Goal: Task Accomplishment & Management: Manage account settings

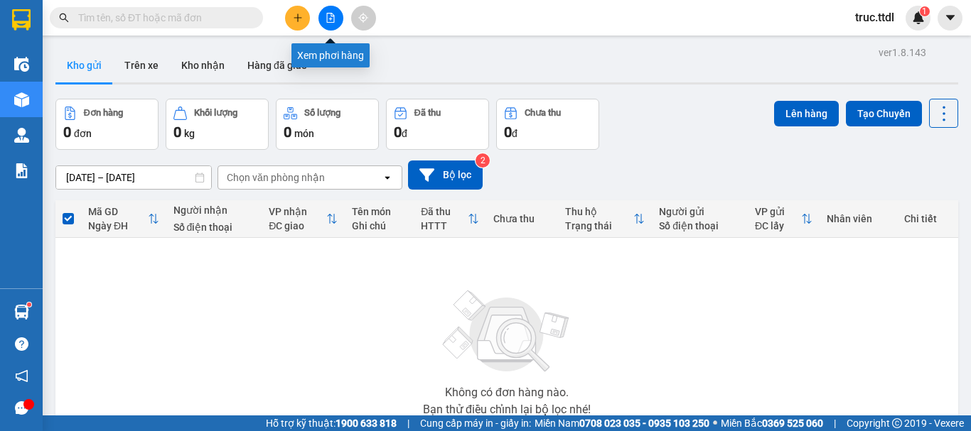
click at [329, 16] on icon "file-add" at bounding box center [330, 18] width 10 height 10
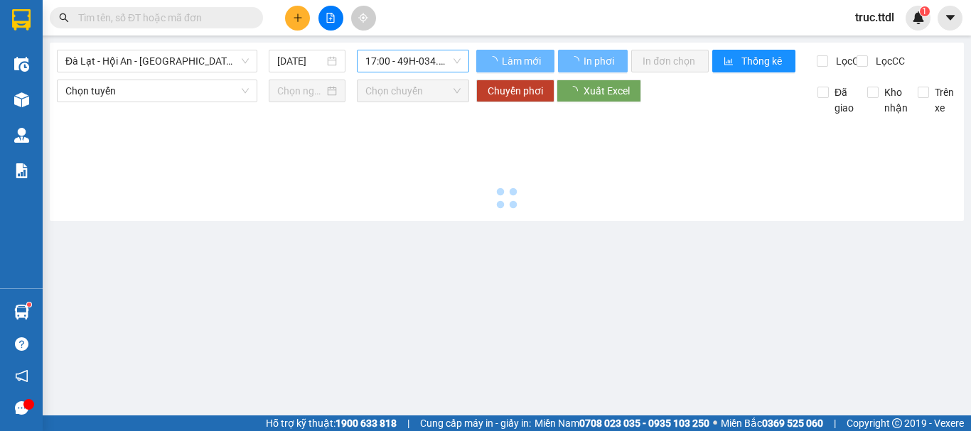
click at [411, 55] on span "17:00 - 49H-034.48" at bounding box center [412, 60] width 95 height 21
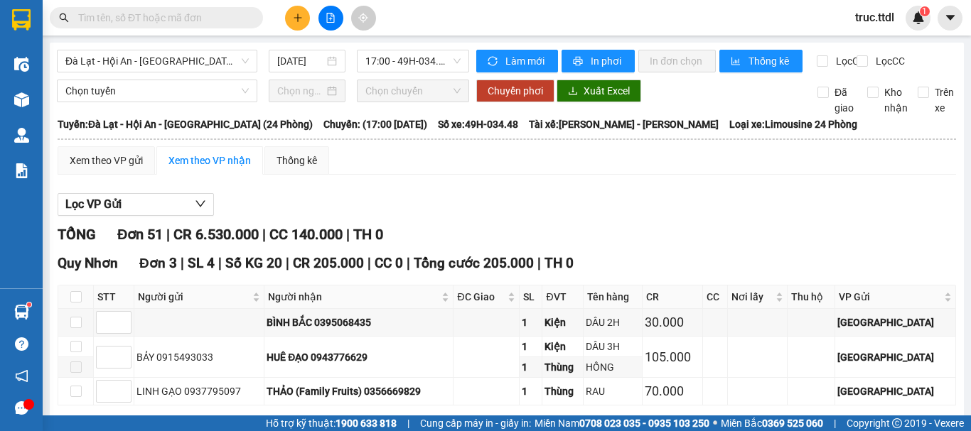
click at [878, 15] on span "truc.ttdl" at bounding box center [874, 18] width 62 height 18
click at [861, 43] on li "Đăng xuất" at bounding box center [886, 44] width 91 height 23
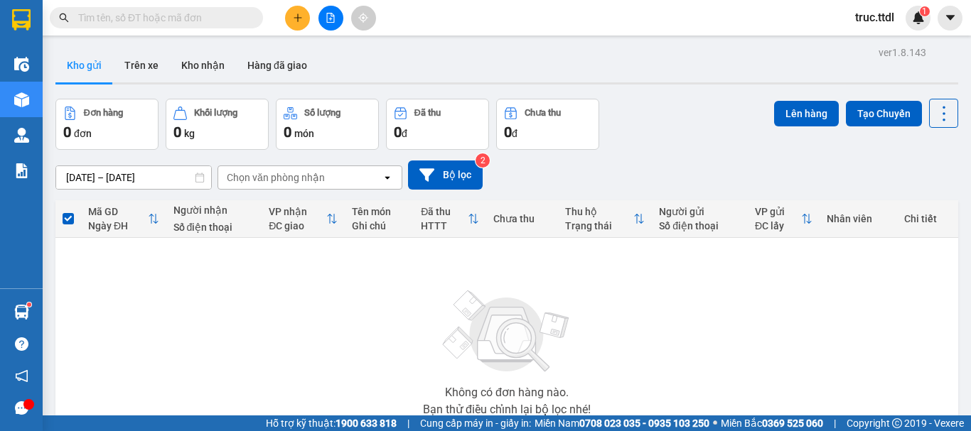
click at [878, 22] on span "truc.ttdl" at bounding box center [874, 18] width 62 height 18
click at [871, 39] on span "Đăng xuất" at bounding box center [894, 44] width 60 height 16
